Goal: Entertainment & Leisure: Consume media (video, audio)

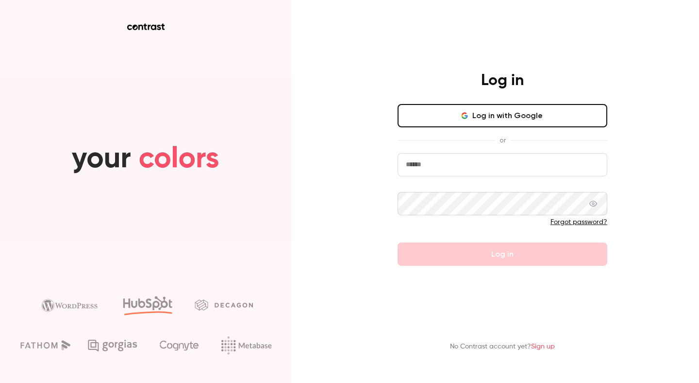
type input "**********"
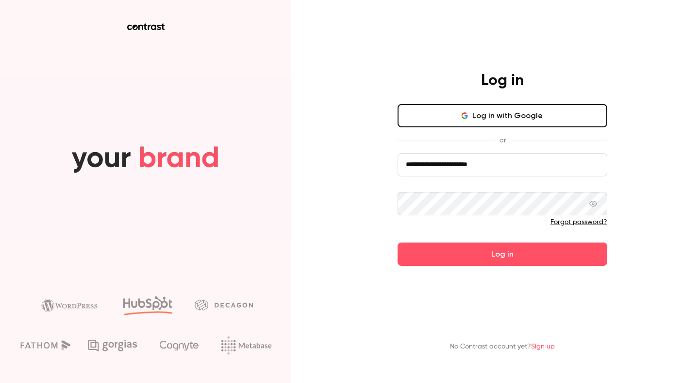
click at [524, 118] on button "Log in with Google" at bounding box center [503, 115] width 210 height 23
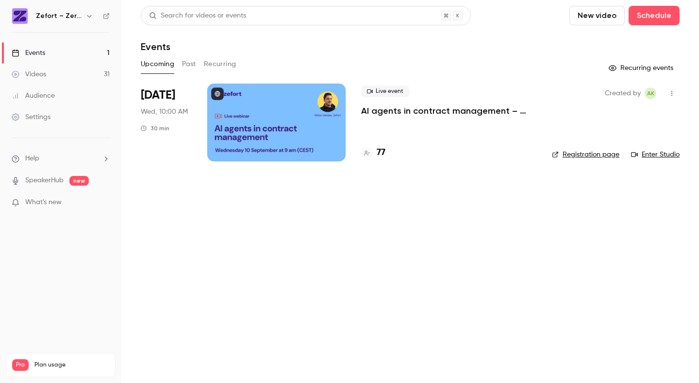
click at [38, 67] on link "Videos 31" at bounding box center [60, 74] width 121 height 21
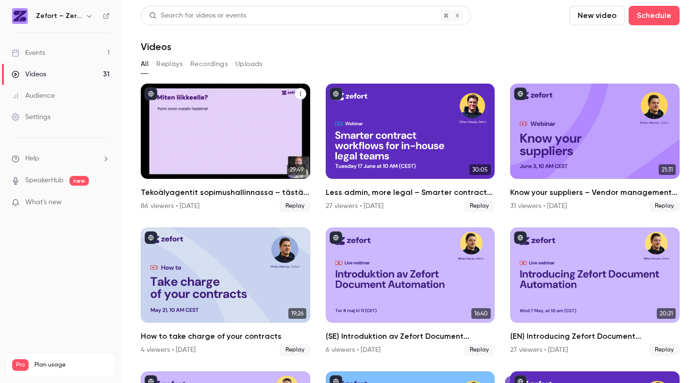
click at [228, 139] on div "Tekoälyagentit sopimushallinnassa – tästä kaikki puhuvat juuri nyt" at bounding box center [225, 130] width 169 height 95
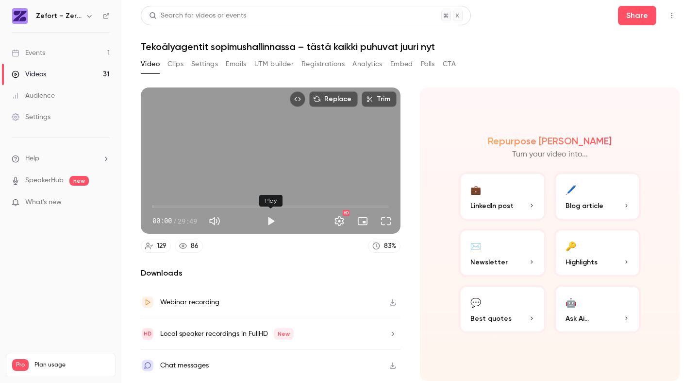
click at [268, 219] on button "Play" at bounding box center [270, 220] width 19 height 19
click at [225, 204] on span "00:00" at bounding box center [270, 207] width 236 height 16
click at [247, 205] on span "09:10" at bounding box center [270, 207] width 236 height 16
click at [241, 204] on span "11:53" at bounding box center [270, 207] width 236 height 16
click at [234, 204] on span "10:17" at bounding box center [270, 207] width 236 height 16
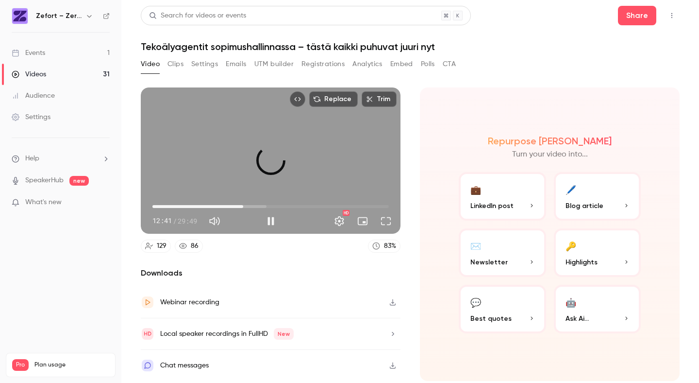
click at [243, 205] on span "11:27" at bounding box center [270, 207] width 236 height 16
click at [247, 206] on span "11:53" at bounding box center [246, 206] width 3 height 3
click at [248, 206] on span "11:53" at bounding box center [246, 206] width 3 height 3
click at [245, 204] on span "12:24" at bounding box center [270, 207] width 236 height 16
click at [246, 205] on span "11:42" at bounding box center [245, 206] width 3 height 3
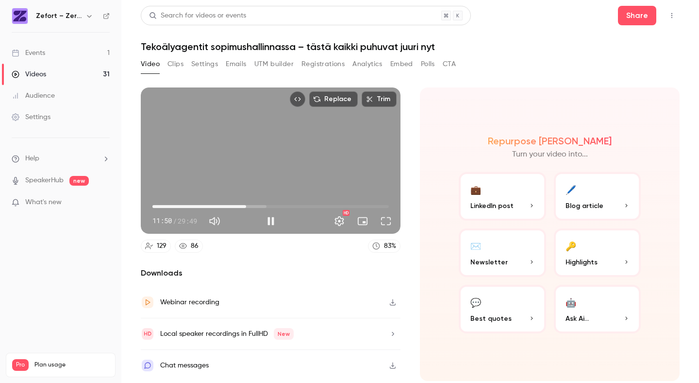
click at [247, 205] on span "11:50" at bounding box center [246, 206] width 3 height 3
click at [269, 221] on button "Pause" at bounding box center [270, 220] width 19 height 19
type input "******"
